Goal: Task Accomplishment & Management: Complete application form

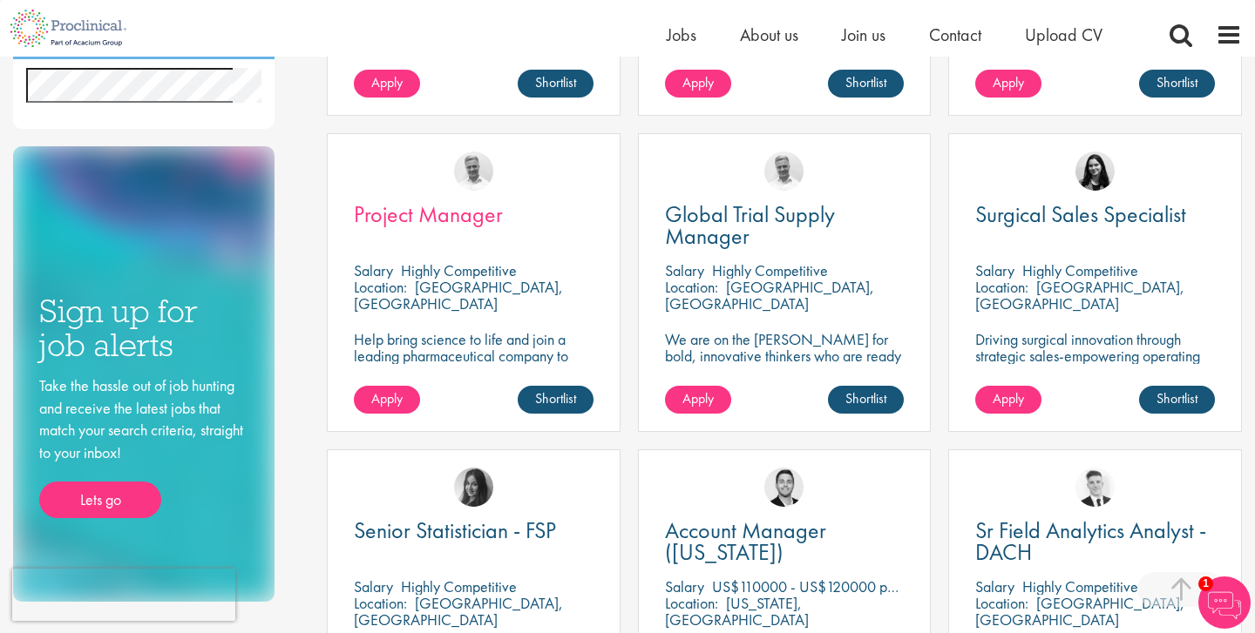
scroll to position [882, 0]
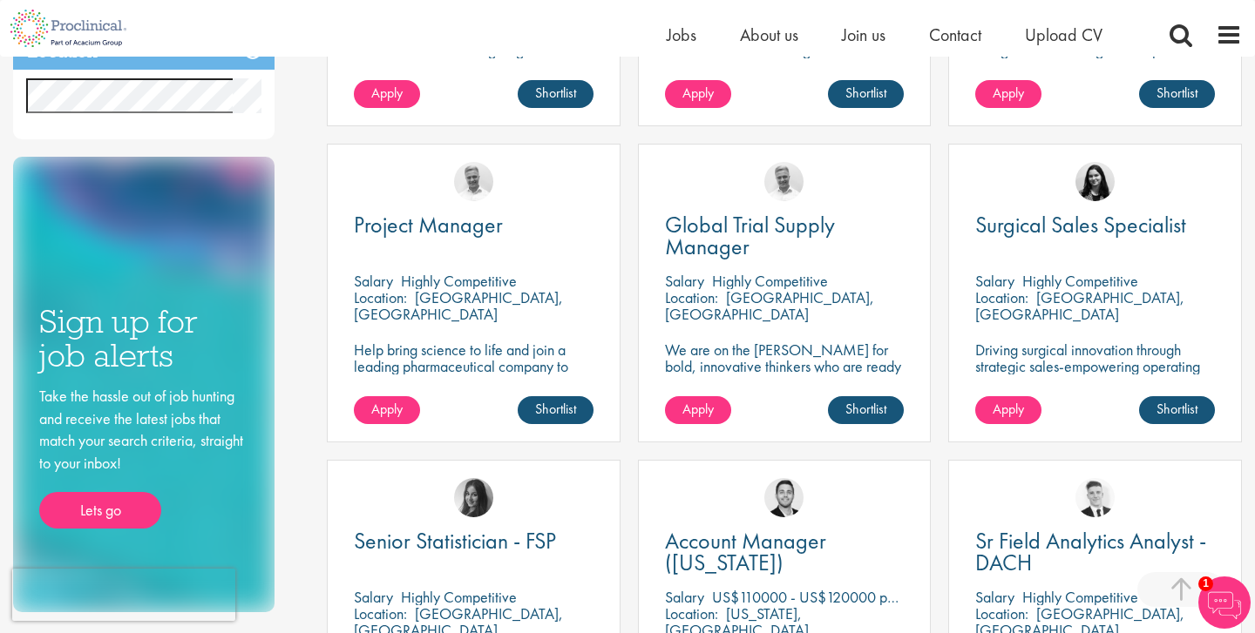
click at [434, 295] on p "Basel, Switzerland" at bounding box center [458, 306] width 209 height 37
click at [473, 191] on img at bounding box center [473, 181] width 39 height 39
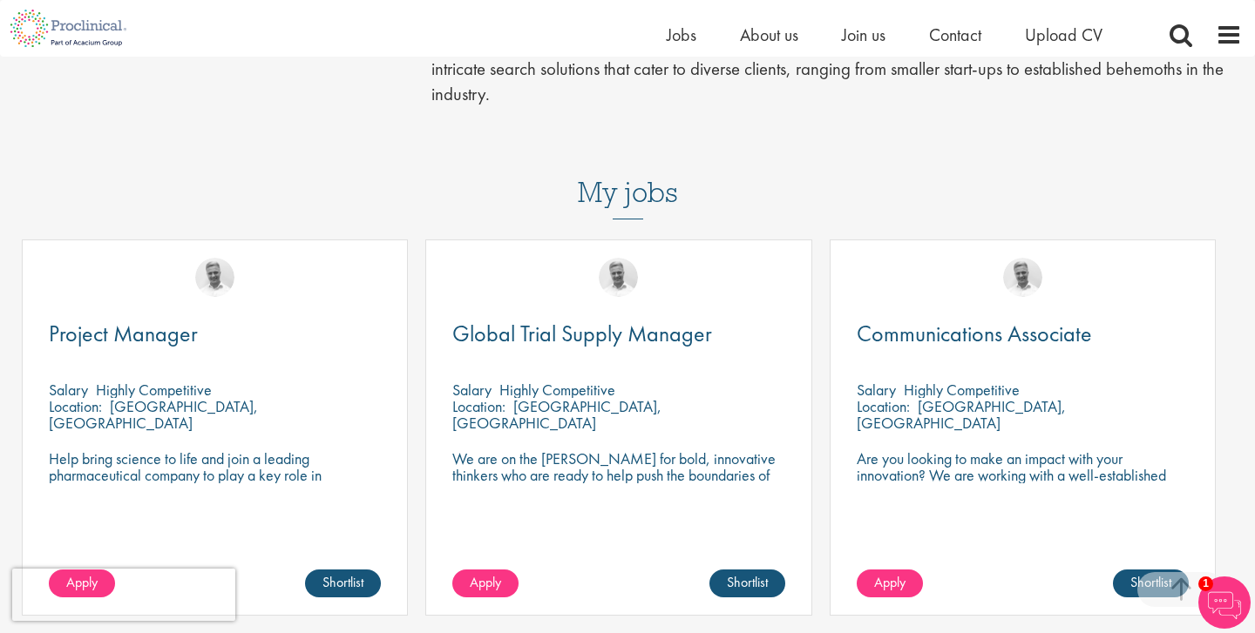
scroll to position [633, 0]
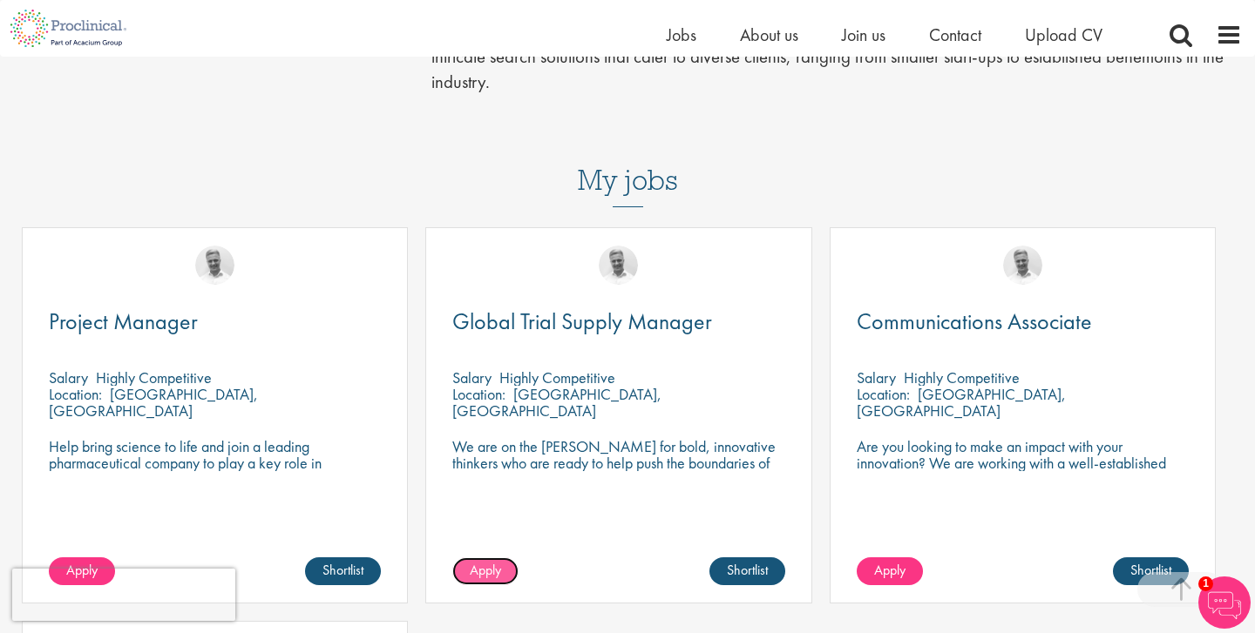
click at [482, 561] on span "Apply" at bounding box center [485, 570] width 31 height 18
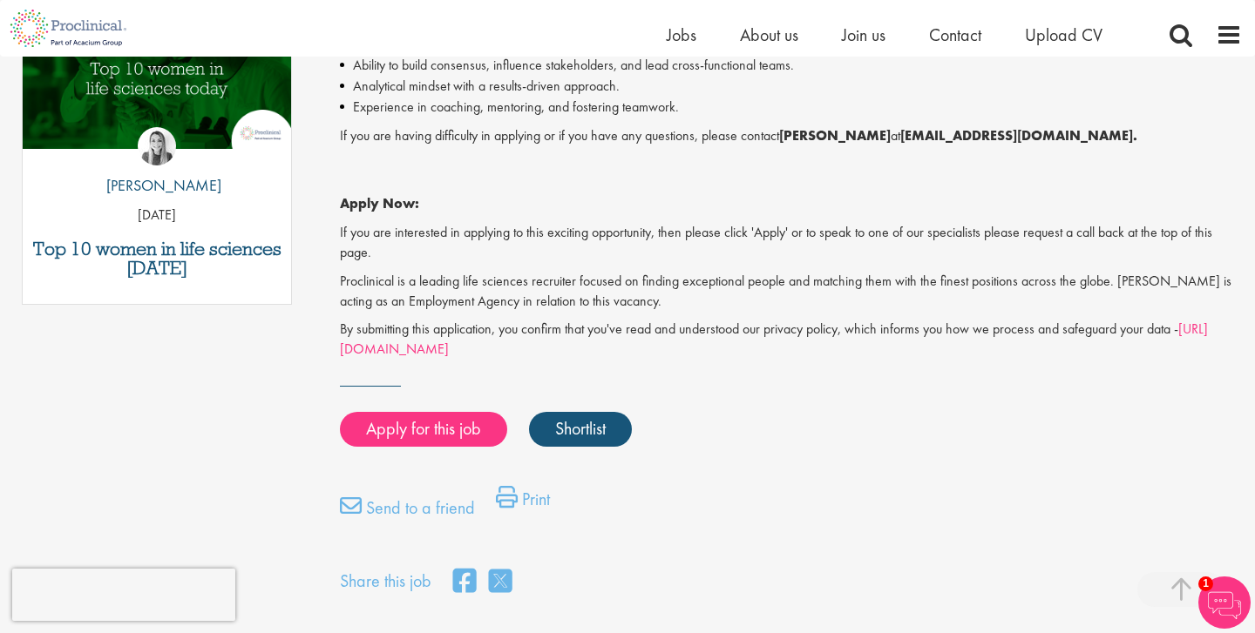
scroll to position [962, 0]
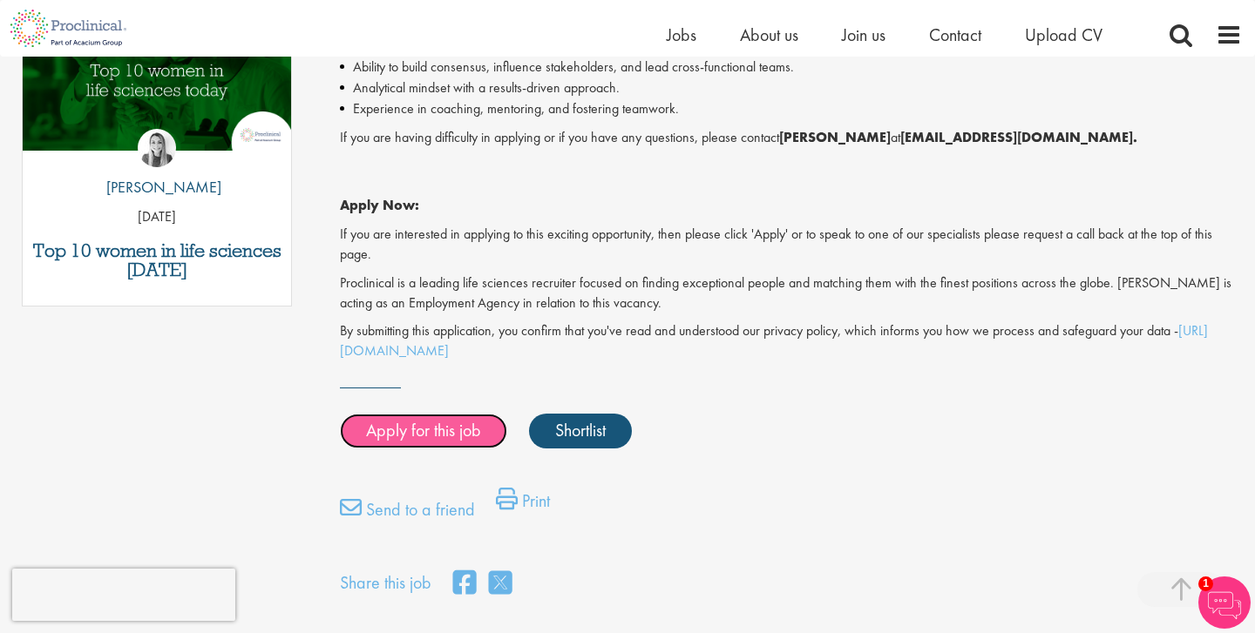
click at [405, 437] on link "Apply for this job" at bounding box center [423, 431] width 167 height 35
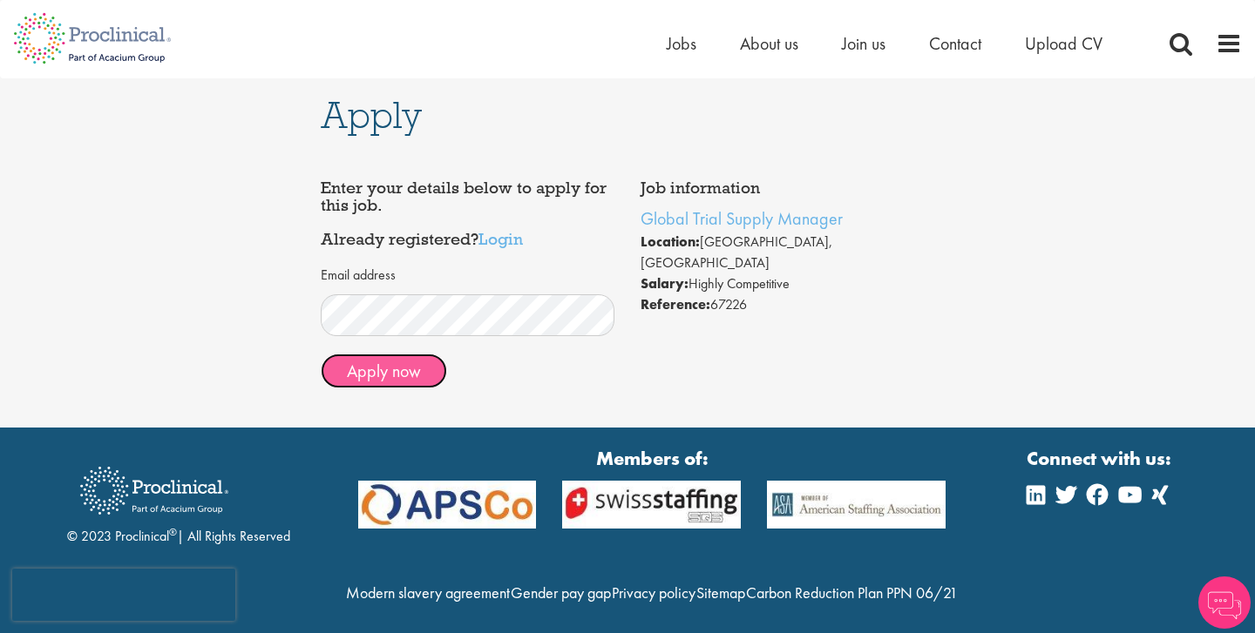
click at [384, 373] on button "Apply now" at bounding box center [384, 371] width 126 height 35
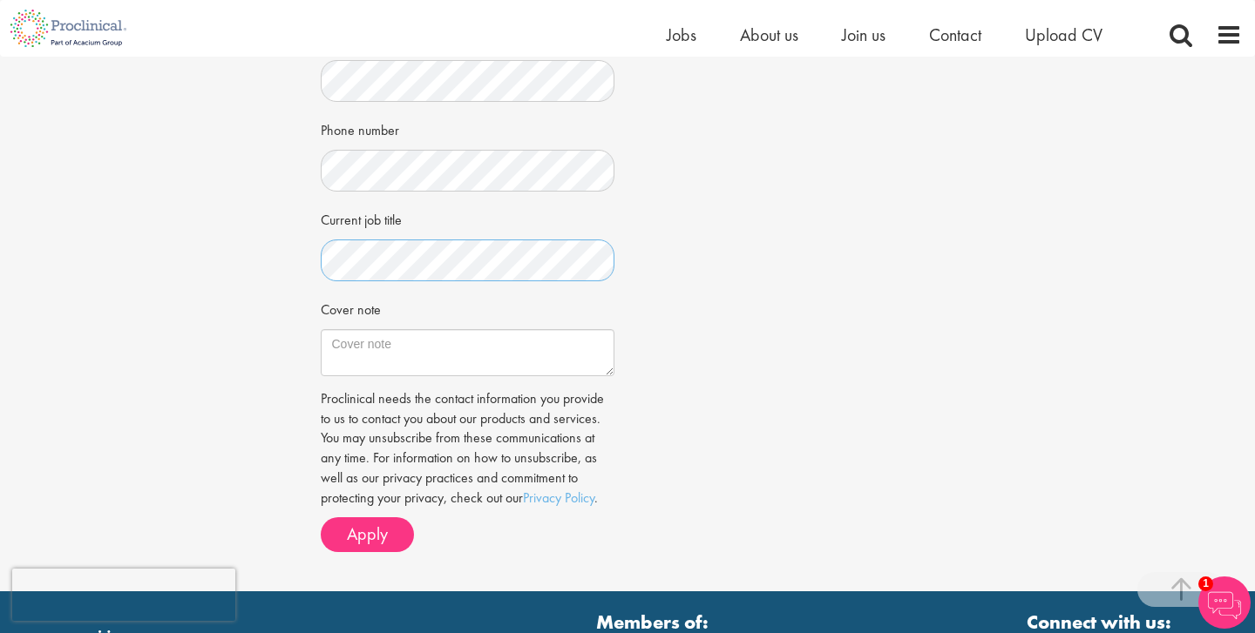
scroll to position [431, 0]
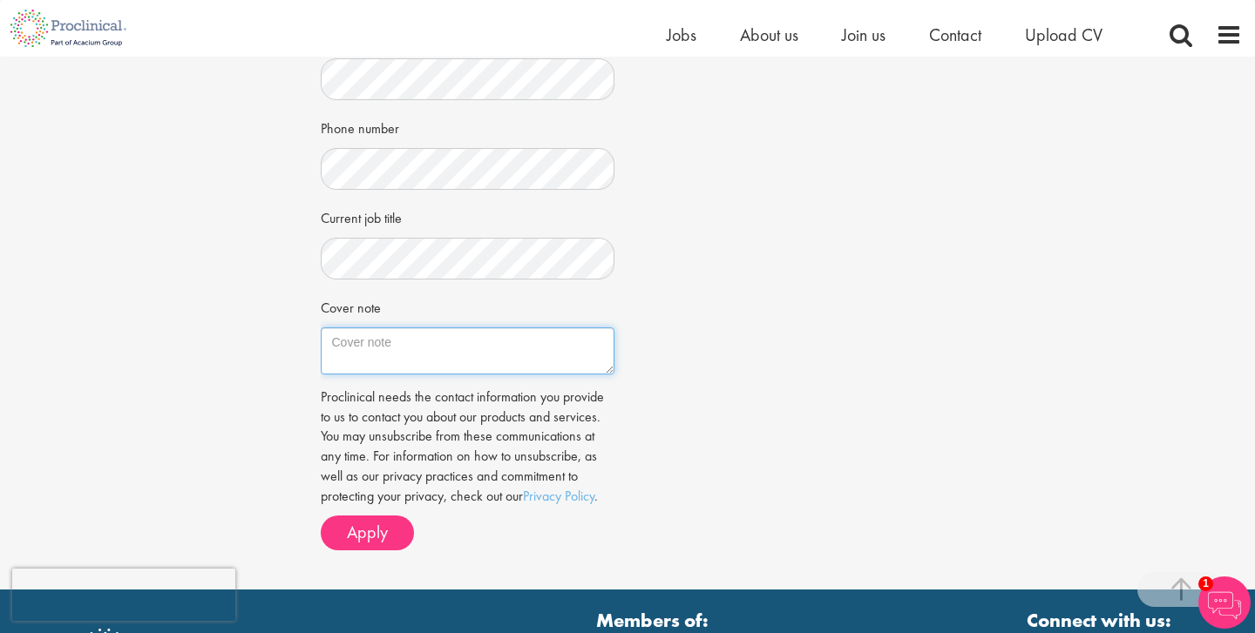
click at [369, 341] on textarea "Cover note" at bounding box center [468, 351] width 295 height 47
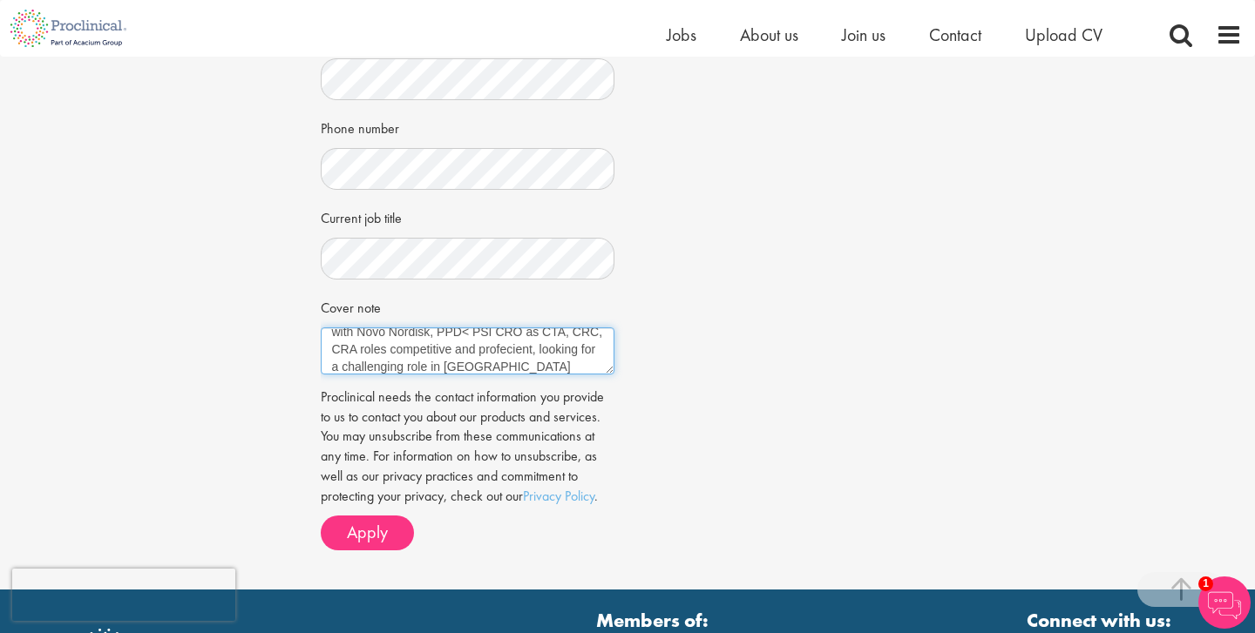
scroll to position [0, 0]
click at [360, 343] on textarea "I am a BTech Biotechnology with 7 years experience in Clinical Research industr…" at bounding box center [468, 351] width 295 height 47
click at [393, 358] on textarea "I am a BTech Biotechnology with 7 years experience in Clinical Research industr…" at bounding box center [468, 351] width 295 height 47
click at [570, 346] on textarea "I am a BTech Biotechnology with 7 years experience in India in Clinical Researc…" at bounding box center [468, 351] width 295 height 47
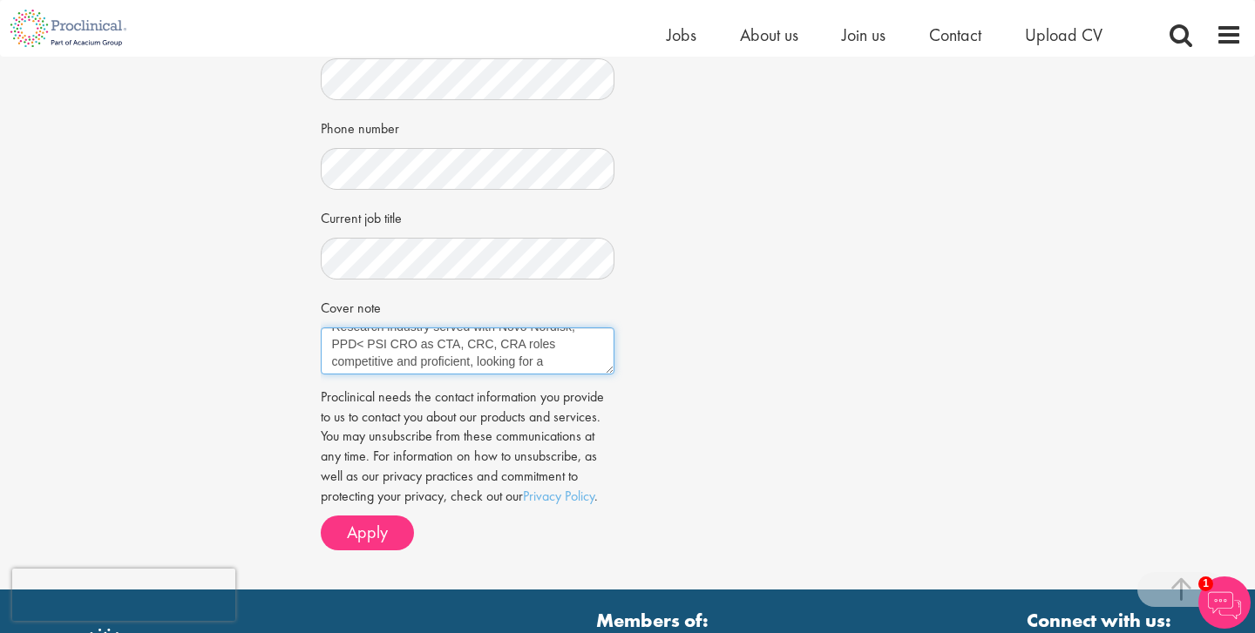
click at [554, 363] on textarea "I am a BTech Biotechnology with 7 years experience in India in Clinical Researc…" at bounding box center [468, 351] width 295 height 47
type textarea "I am a BTech Biotechnology with 7 years experience in India in Clinical Researc…"
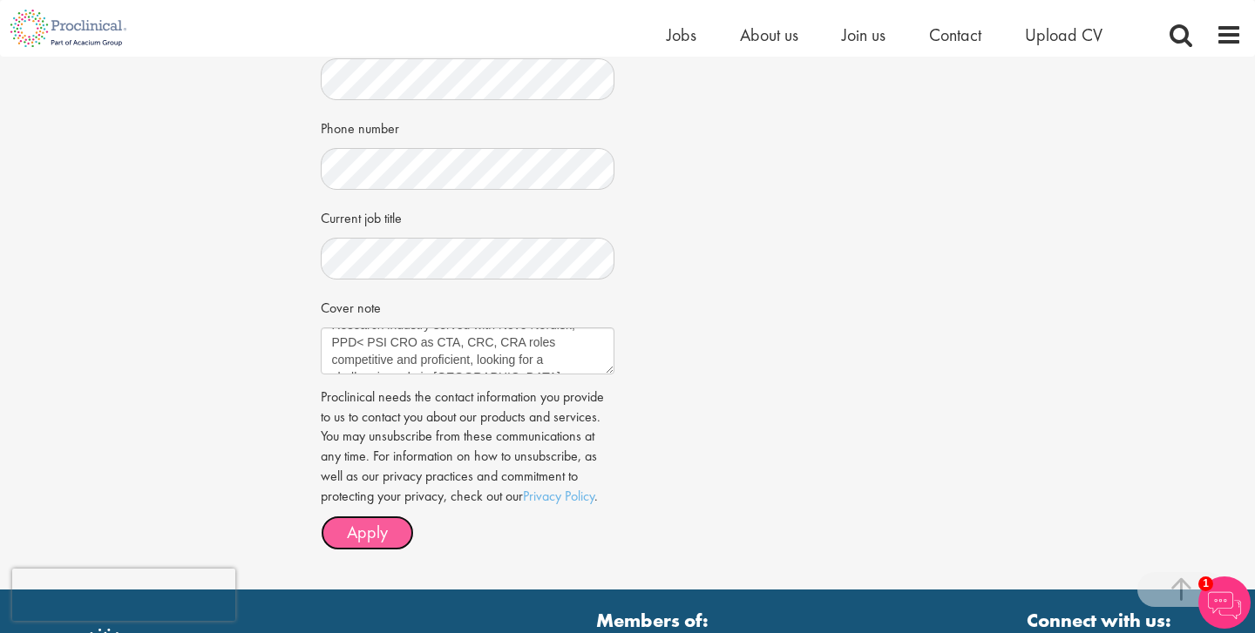
click at [371, 530] on span "Apply" at bounding box center [367, 532] width 41 height 23
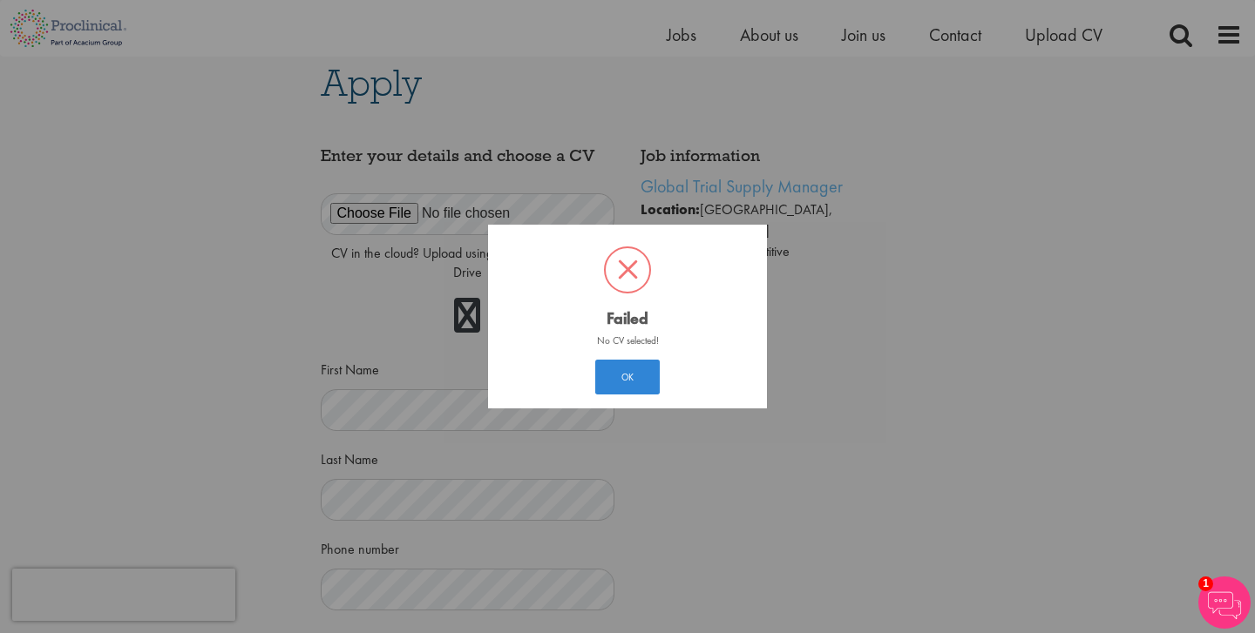
scroll to position [10, 0]
click at [635, 374] on button "OK" at bounding box center [627, 377] width 64 height 35
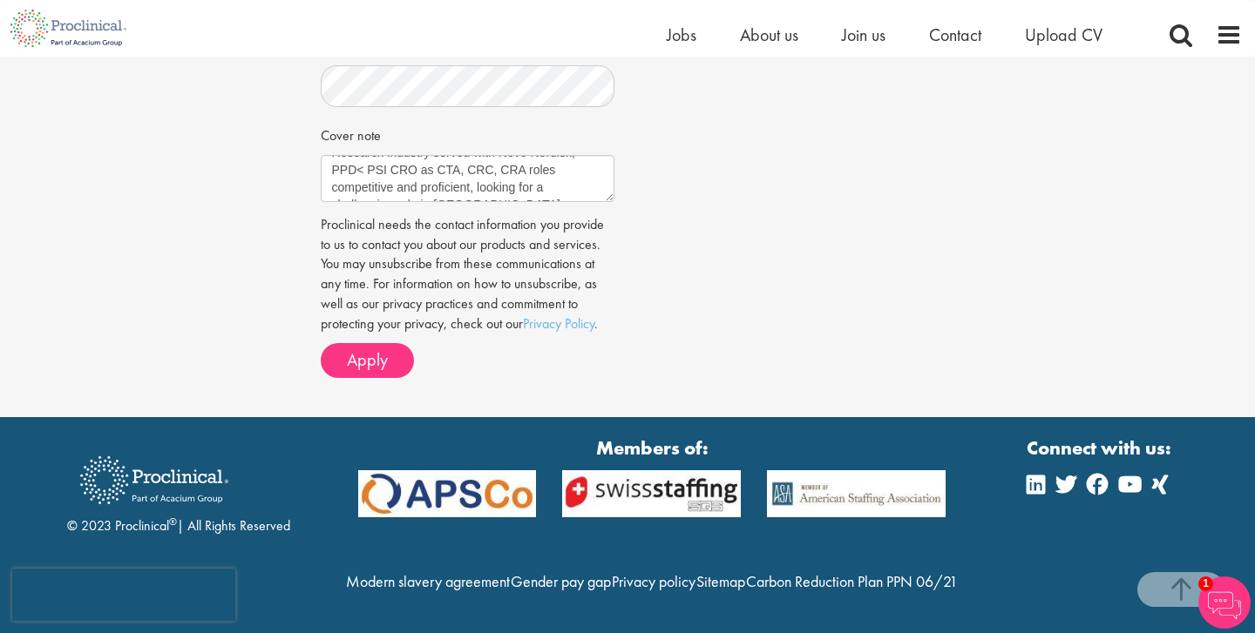
scroll to position [641, 0]
click at [380, 349] on span "Apply" at bounding box center [367, 360] width 41 height 23
